Goal: Information Seeking & Learning: Learn about a topic

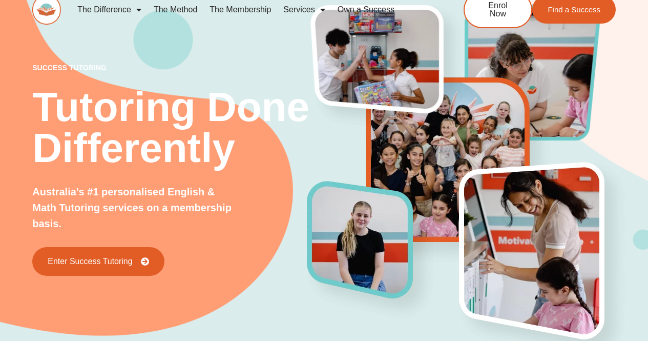
scroll to position [13, 0]
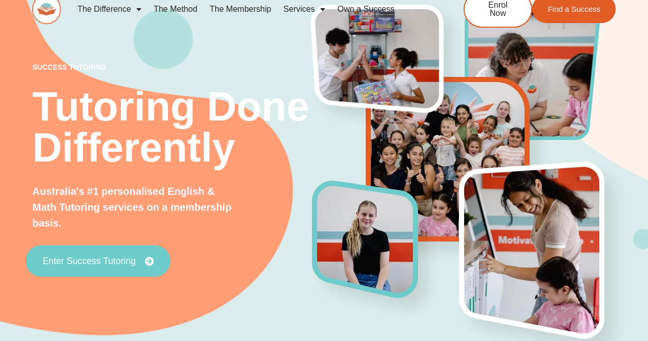
click at [117, 249] on link "Enter Success Tutoring" at bounding box center [98, 261] width 145 height 32
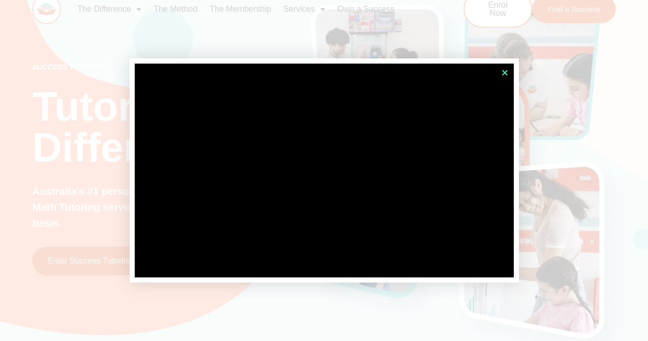
click at [506, 73] on icon "Close" at bounding box center [505, 73] width 8 height 8
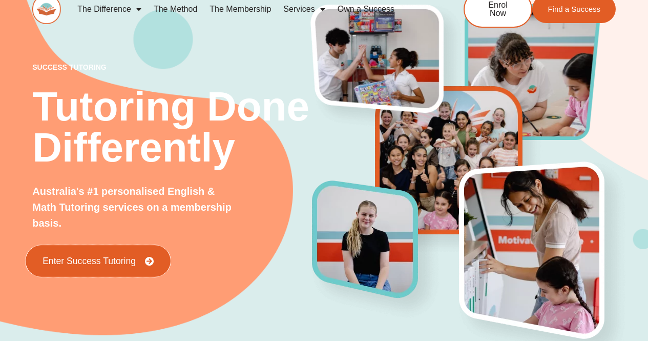
scroll to position [0, 0]
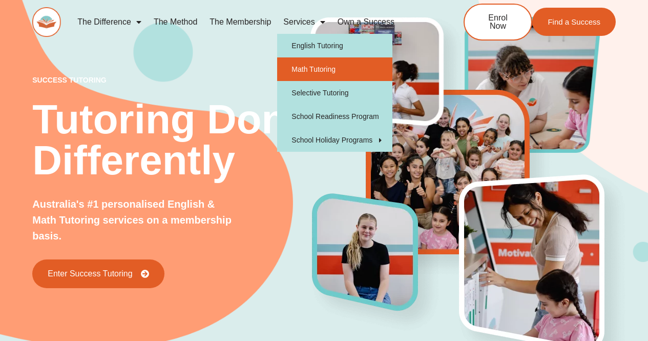
click at [303, 64] on link "Math Tutoring" at bounding box center [334, 69] width 115 height 24
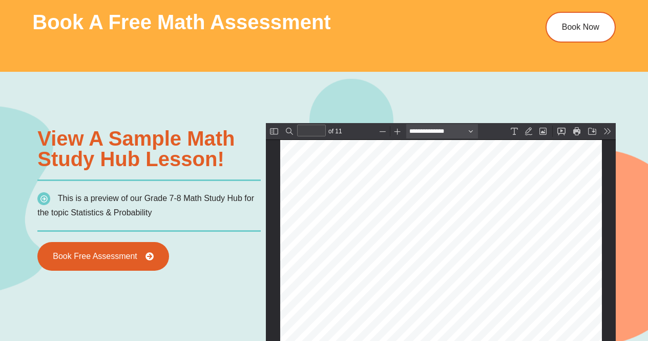
scroll to position [561, 0]
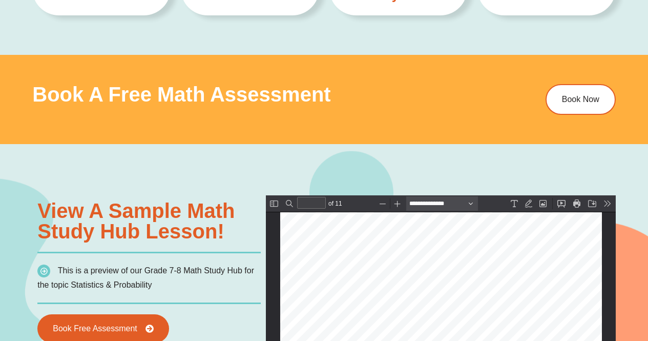
type input "*"
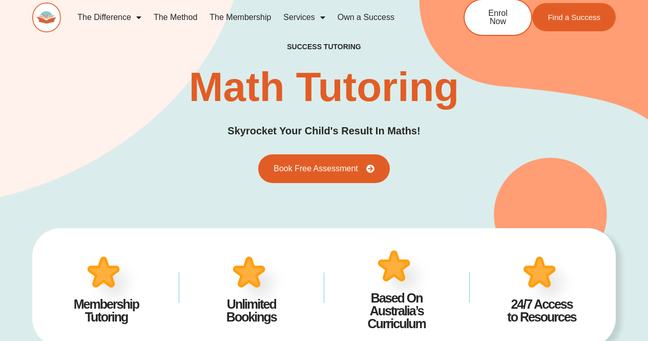
scroll to position [0, 0]
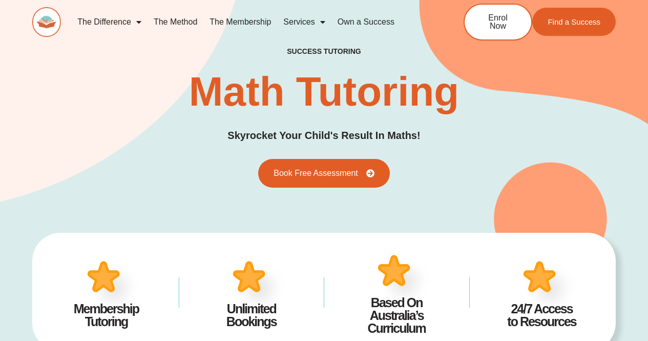
click at [148, 16] on link "The Method" at bounding box center [176, 22] width 56 height 24
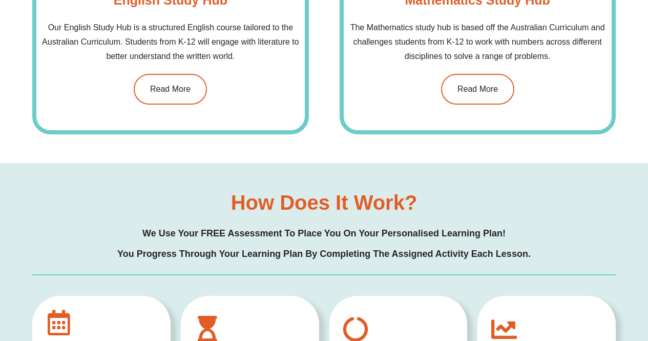
scroll to position [761, 0]
